Goal: Task Accomplishment & Management: Complete application form

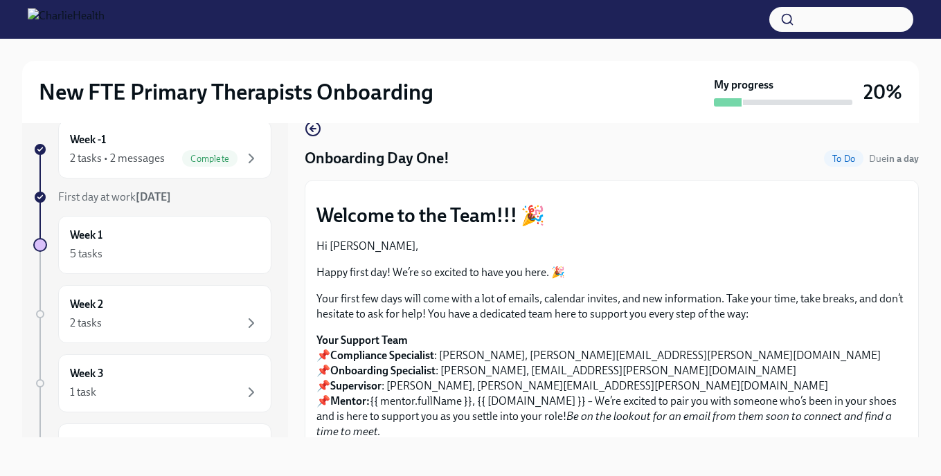
scroll to position [1835, 0]
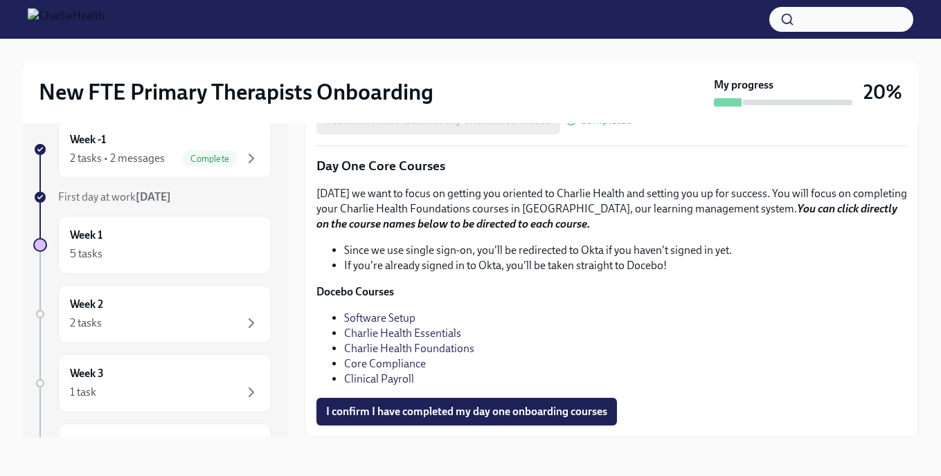
click at [395, 380] on link "Clinical Payroll" at bounding box center [379, 378] width 70 height 13
click at [400, 332] on link "Charlie Health Essentials" at bounding box center [402, 333] width 117 height 13
click at [432, 346] on link "Charlie Health Foundations" at bounding box center [409, 348] width 130 height 13
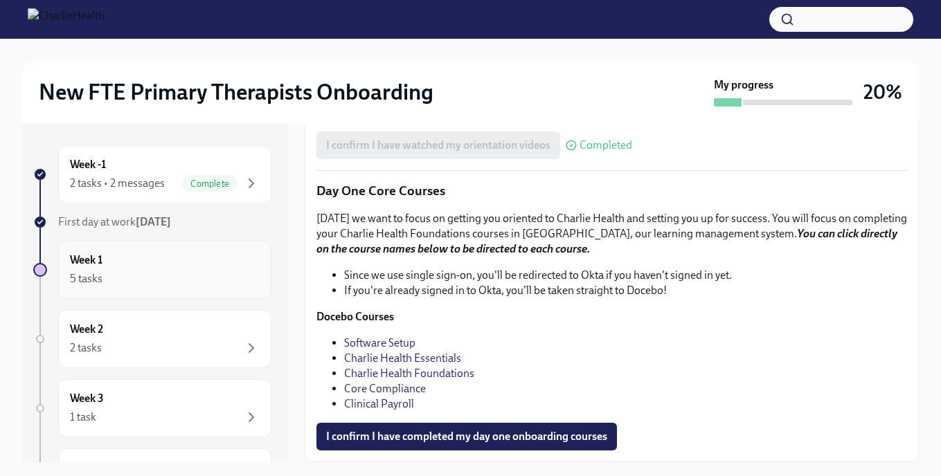
click at [153, 273] on div "5 tasks" at bounding box center [165, 279] width 190 height 17
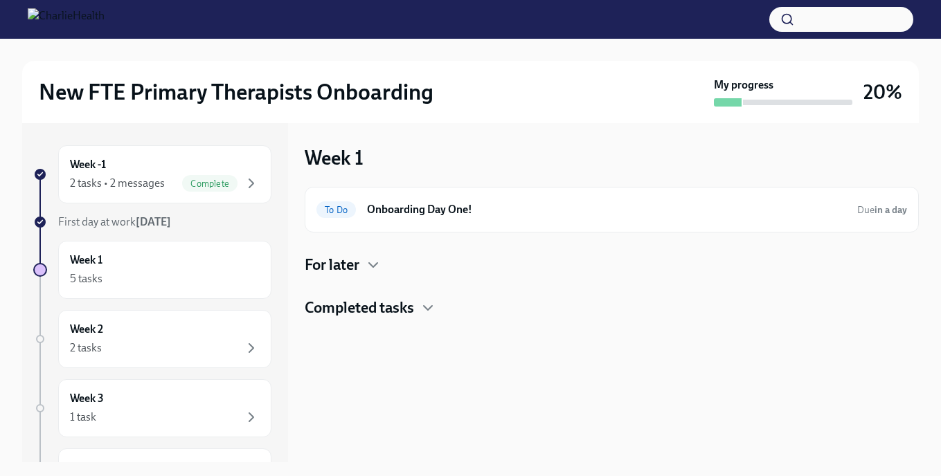
click at [347, 269] on h4 "For later" at bounding box center [332, 265] width 55 height 21
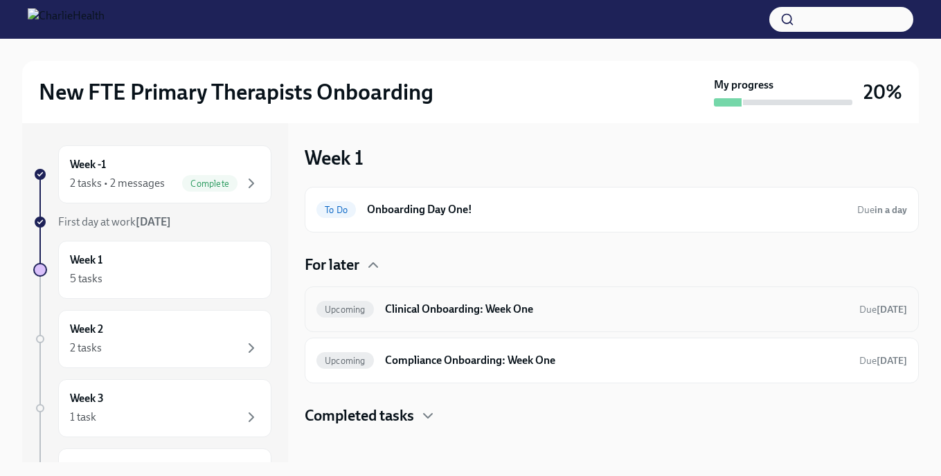
scroll to position [19, 0]
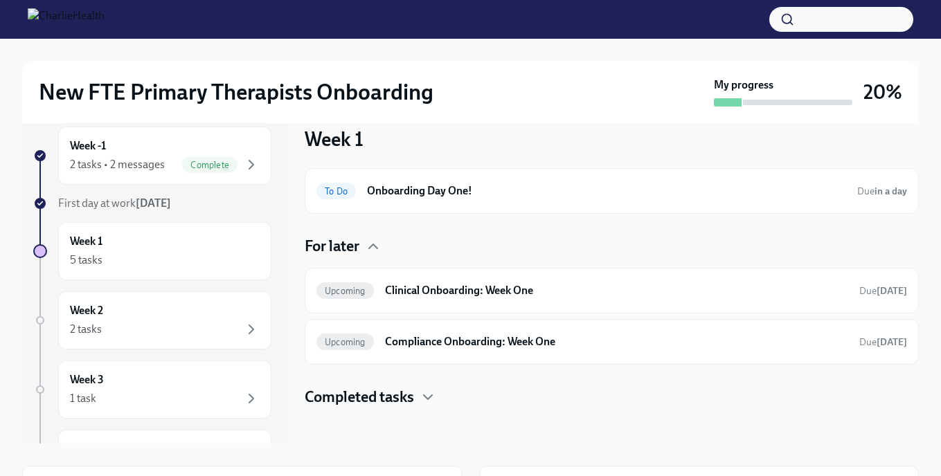
click at [373, 395] on h4 "Completed tasks" at bounding box center [359, 397] width 109 height 21
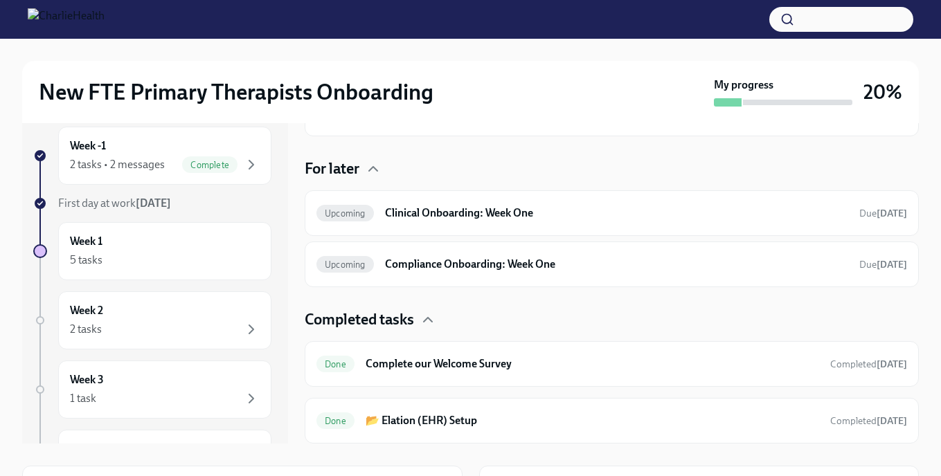
scroll to position [0, 0]
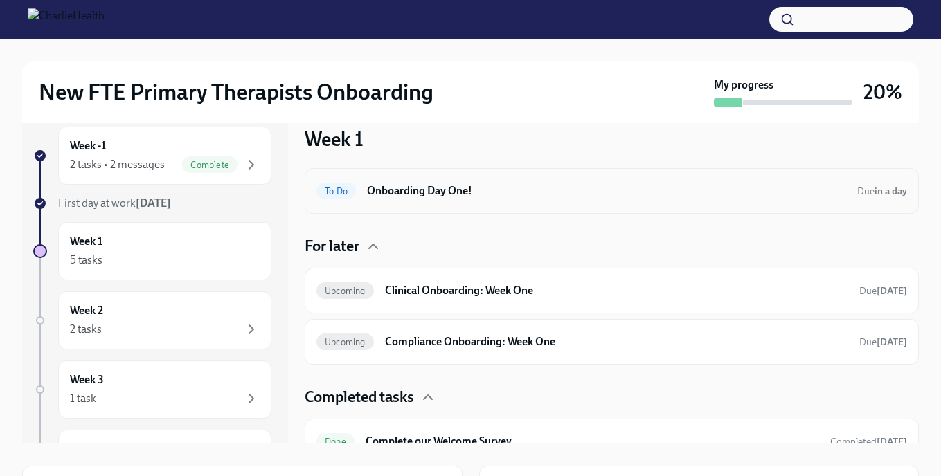
click at [373, 172] on div "To Do Onboarding Day One! Due in a day" at bounding box center [612, 191] width 614 height 46
click at [377, 201] on div "To Do Onboarding Day One! Due in a day" at bounding box center [611, 191] width 590 height 22
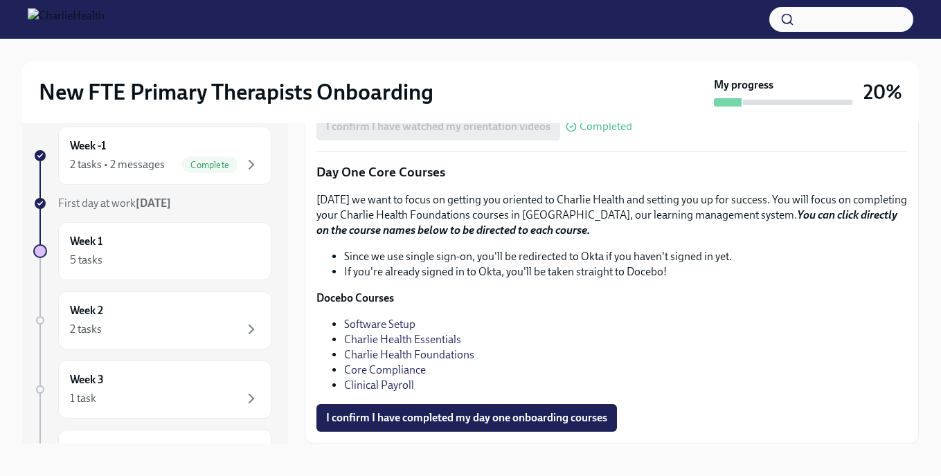
scroll to position [25, 0]
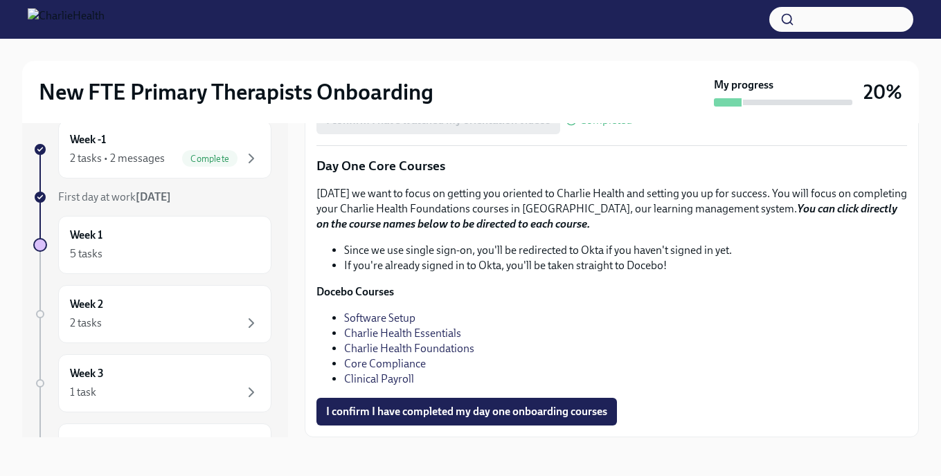
click at [365, 318] on link "Software Setup" at bounding box center [379, 317] width 71 height 13
click at [381, 333] on link "Charlie Health Essentials" at bounding box center [402, 333] width 117 height 13
click at [352, 347] on link "Charlie Health Foundations" at bounding box center [409, 348] width 130 height 13
click at [388, 360] on link "Core Compliance" at bounding box center [385, 363] width 82 height 13
click at [369, 380] on link "Clinical Payroll" at bounding box center [379, 378] width 70 height 13
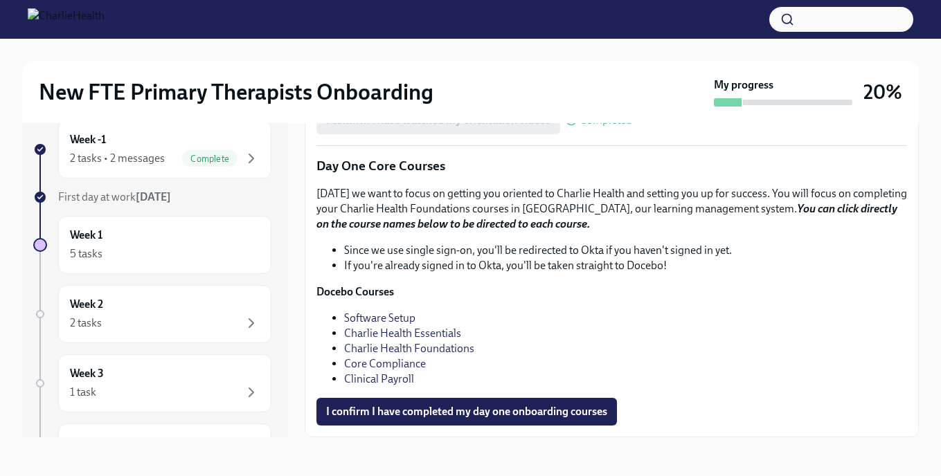
scroll to position [0, 0]
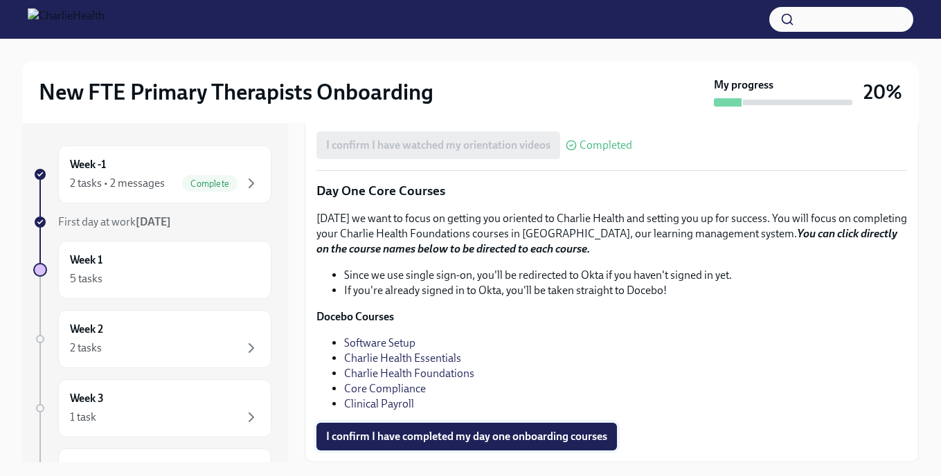
click at [422, 436] on span "I confirm I have completed my day one onboarding courses" at bounding box center [466, 437] width 281 height 14
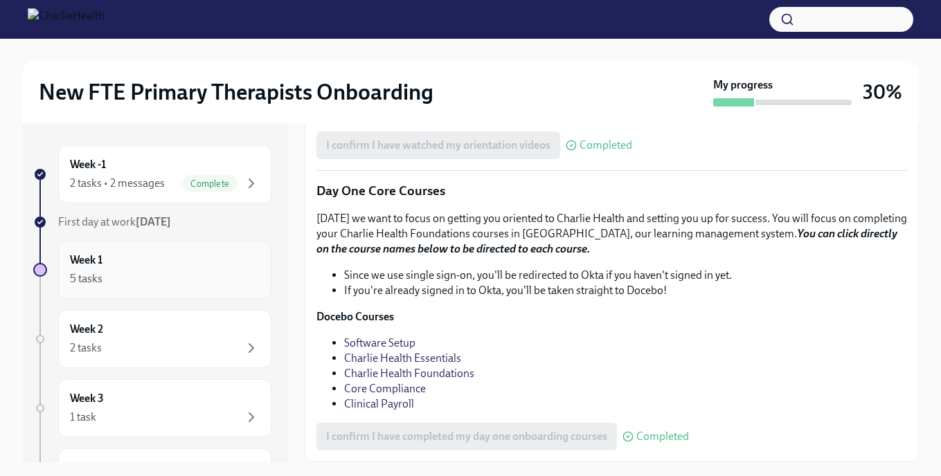
click at [114, 268] on div "Week 1 5 tasks" at bounding box center [165, 270] width 190 height 35
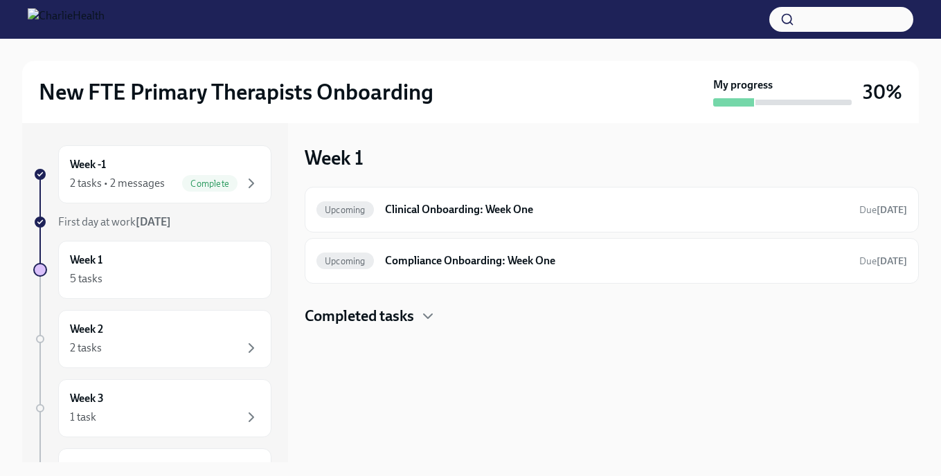
click at [431, 234] on div "Upcoming Clinical Onboarding: Week One Due [DATE] Upcoming Compliance Onboardin…" at bounding box center [612, 235] width 614 height 97
click at [431, 215] on h6 "Clinical Onboarding: Week One" at bounding box center [616, 209] width 463 height 15
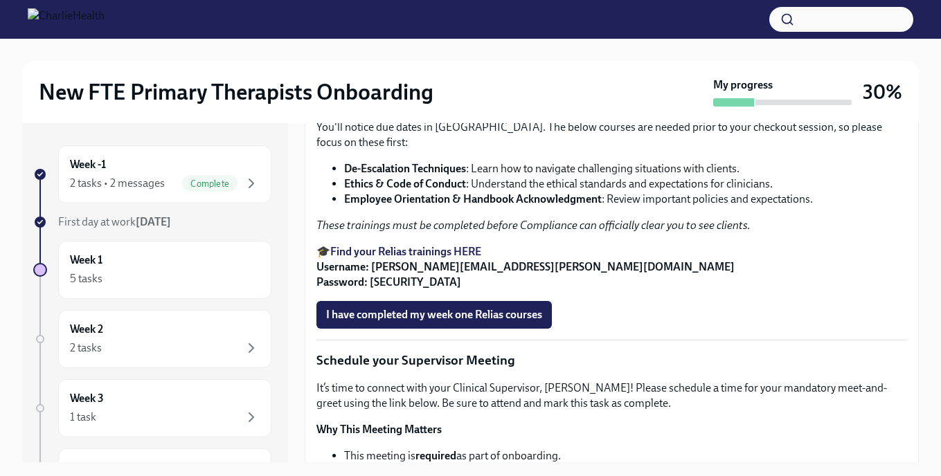
scroll to position [707, 0]
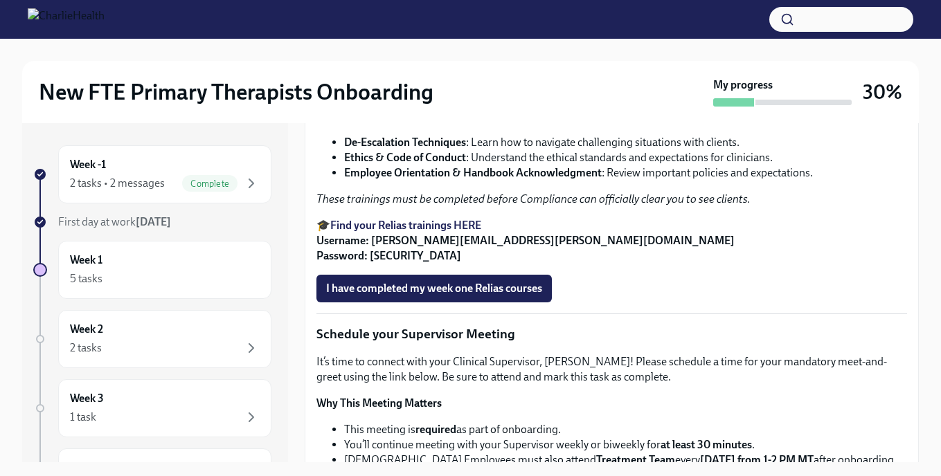
click at [467, 31] on span "I confirm I have started my Docebo courses" at bounding box center [429, 24] width 206 height 14
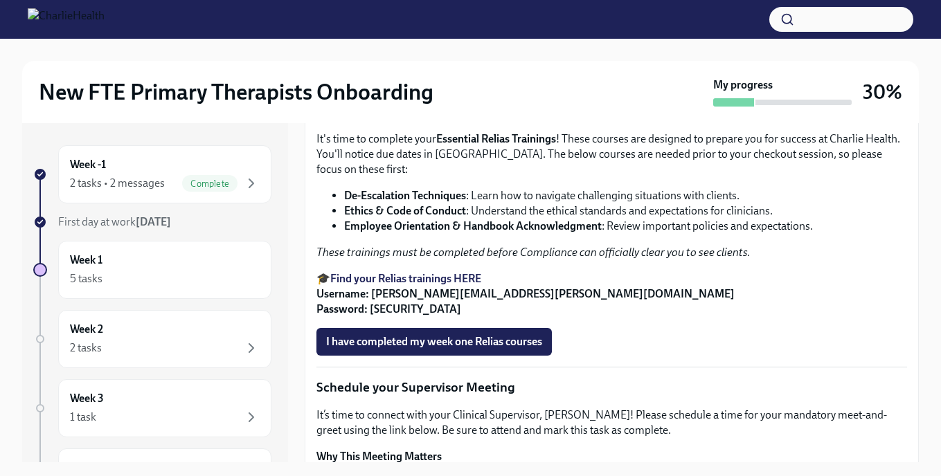
click at [469, 25] on strong "Access Your Docebo Training Here!" at bounding box center [413, 18] width 167 height 13
